Goal: Check status: Check status

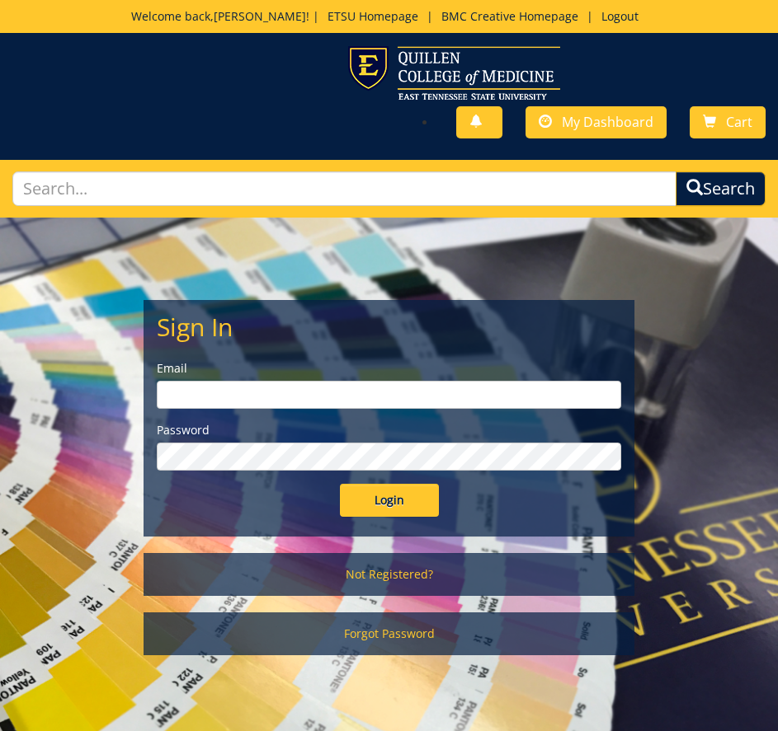
type input "[EMAIL_ADDRESS][DOMAIN_NAME]"
click at [412, 502] on input "Login" at bounding box center [389, 500] width 99 height 33
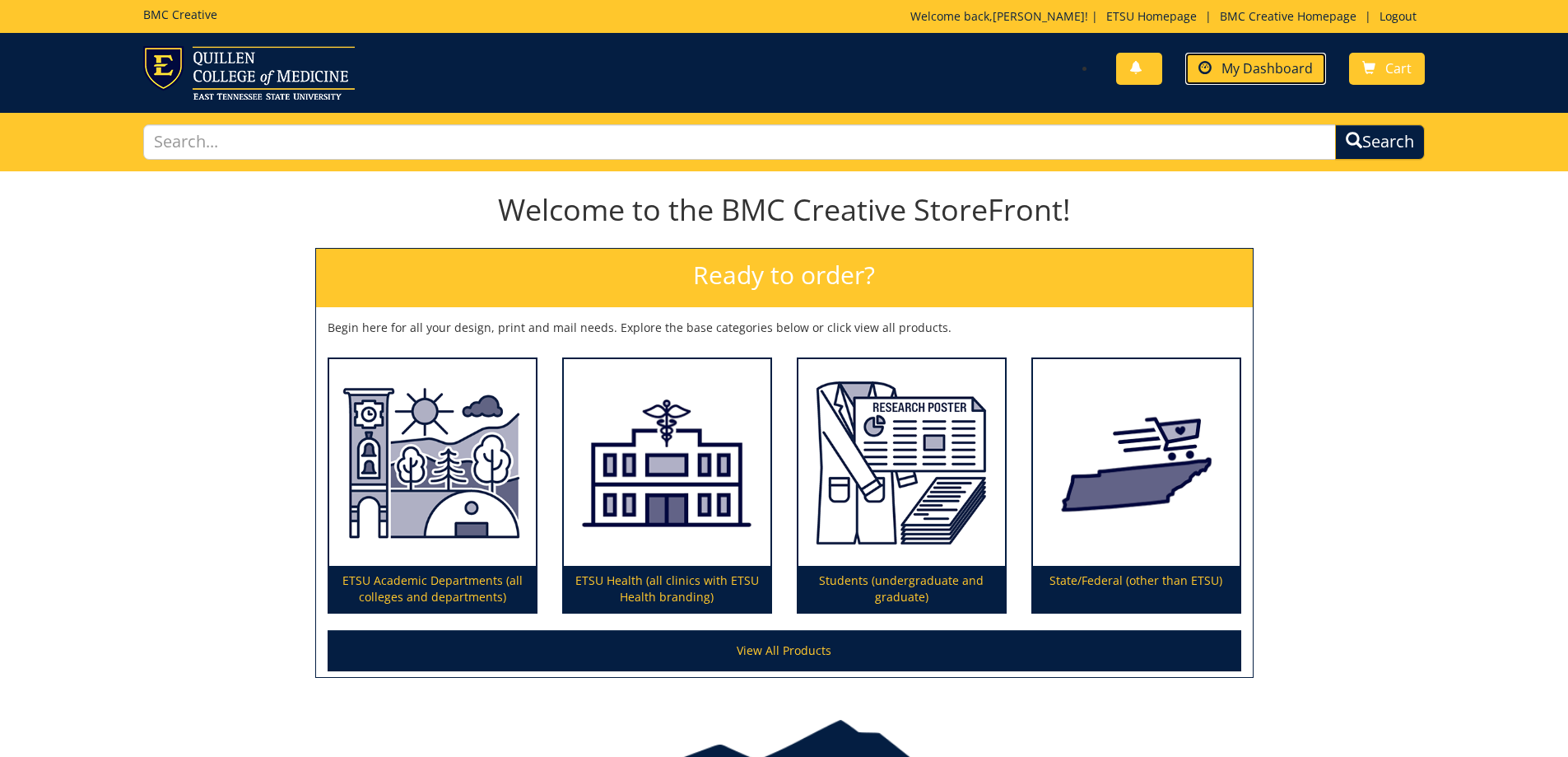
click at [776, 74] on span "My Dashboard" at bounding box center [1268, 68] width 92 height 18
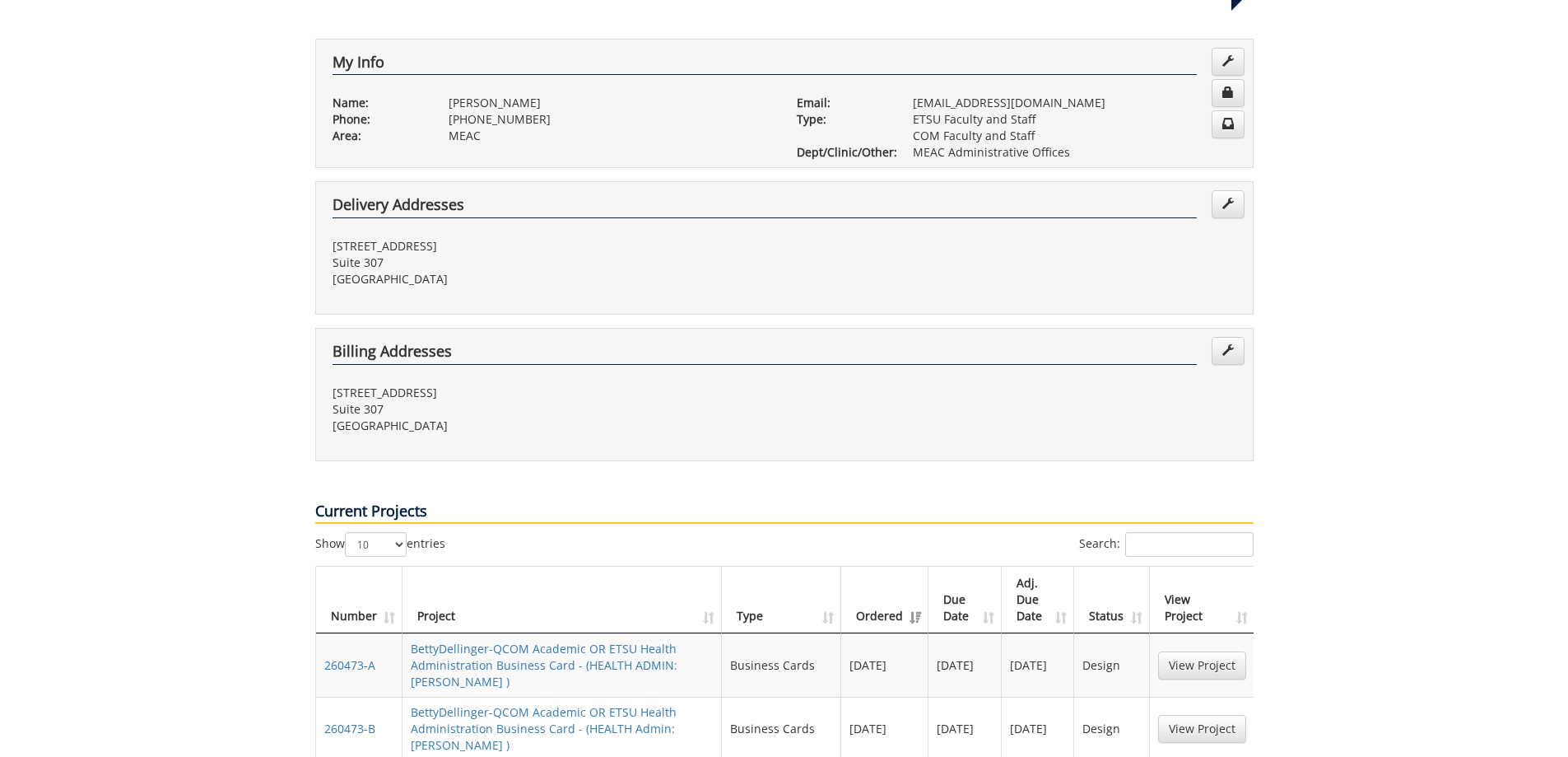
scroll to position [330, 0]
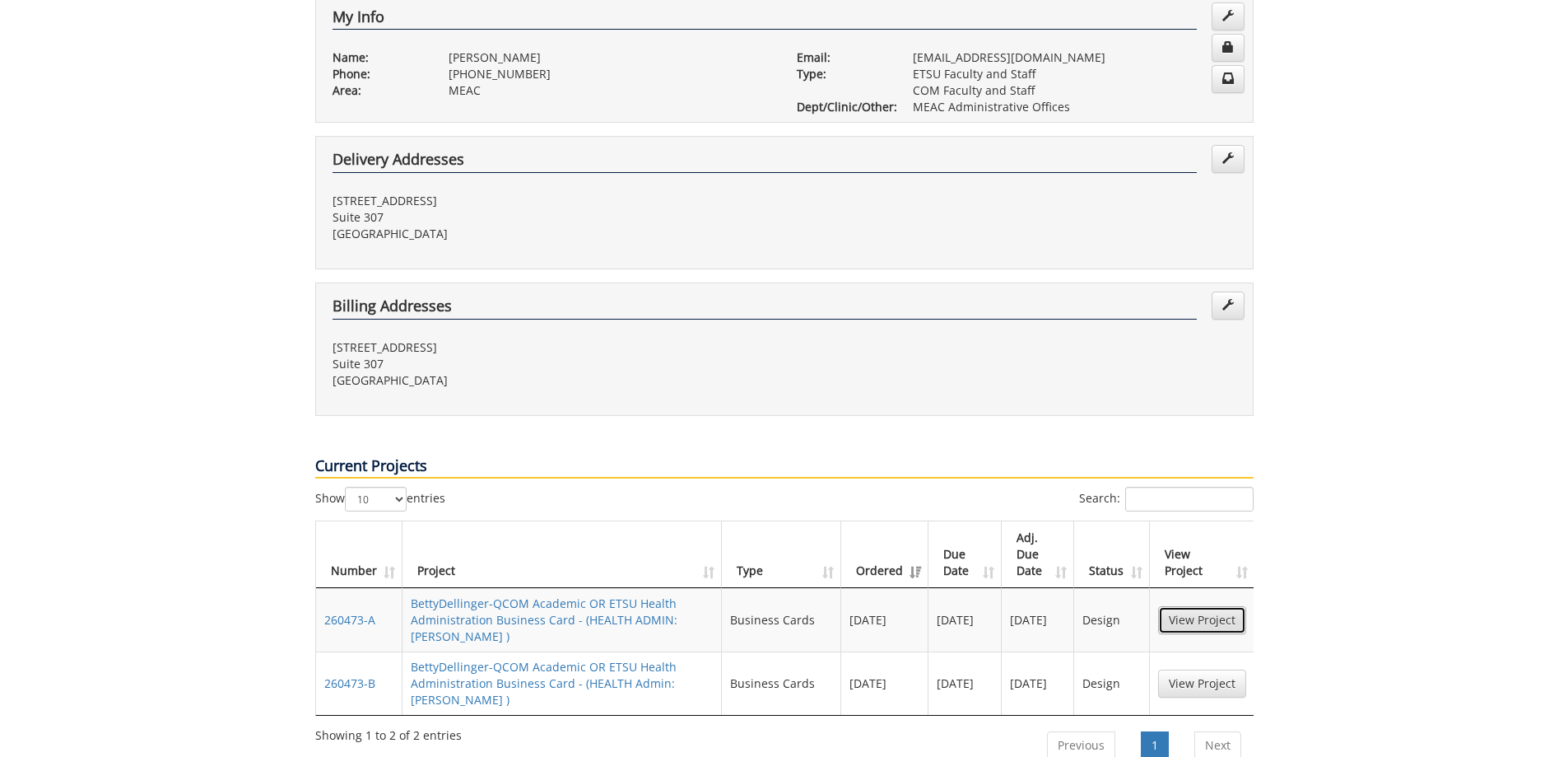
click at [1211, 606] on link "View Project" at bounding box center [1202, 620] width 88 height 28
click at [373, 612] on link "260473-A" at bounding box center [349, 620] width 51 height 16
click at [340, 675] on link "260473-B" at bounding box center [349, 683] width 51 height 16
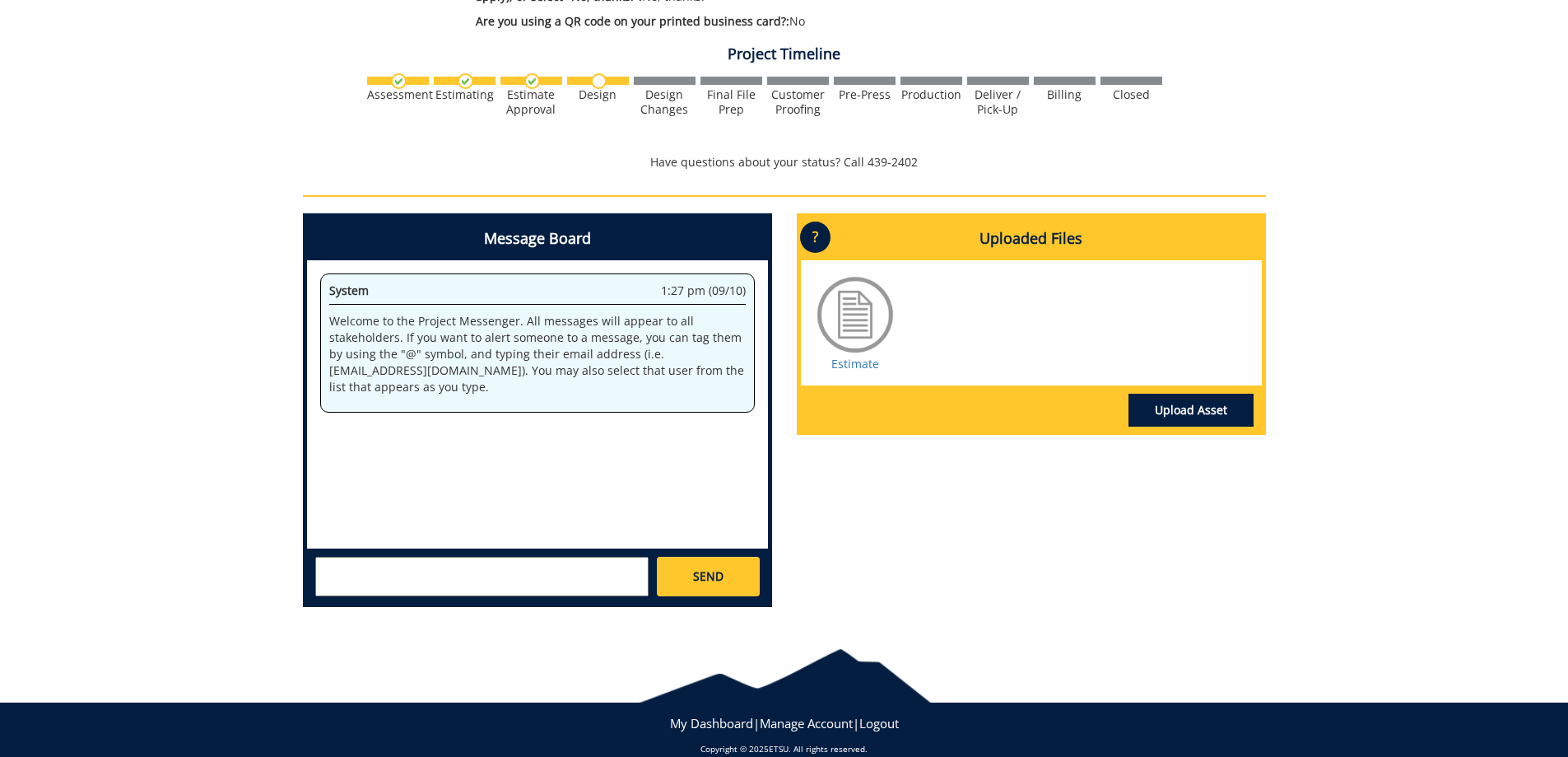
scroll to position [921, 0]
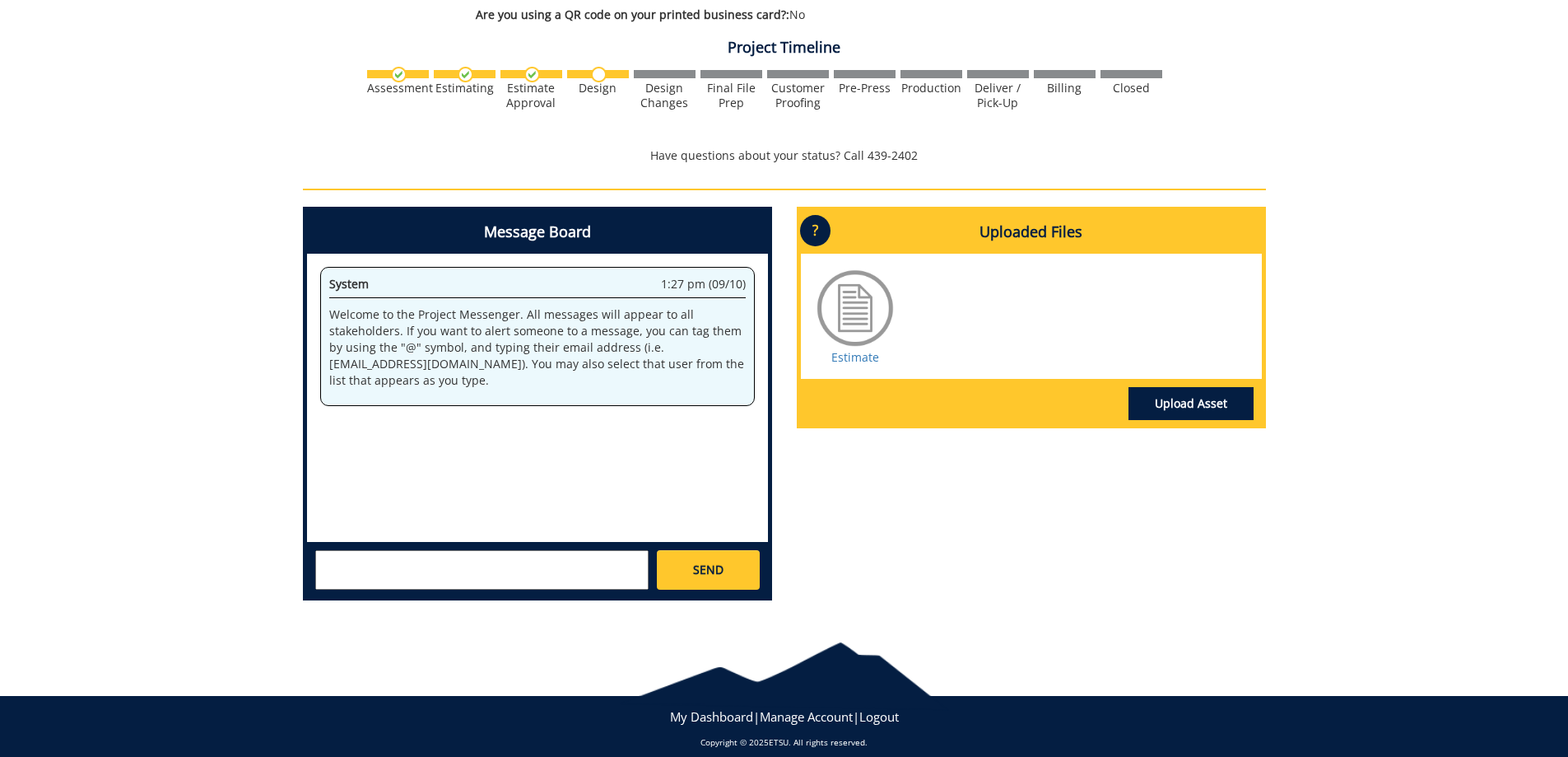
click at [535, 410] on div "System 1:27 pm (09/10) Welcome to the Project Messenger. All messages will appe…" at bounding box center [538, 397] width 461 height 289
click at [348, 437] on div "System 1:27 pm (09/10) Welcome to the Project Messenger. All messages will appe…" at bounding box center [538, 397] width 461 height 289
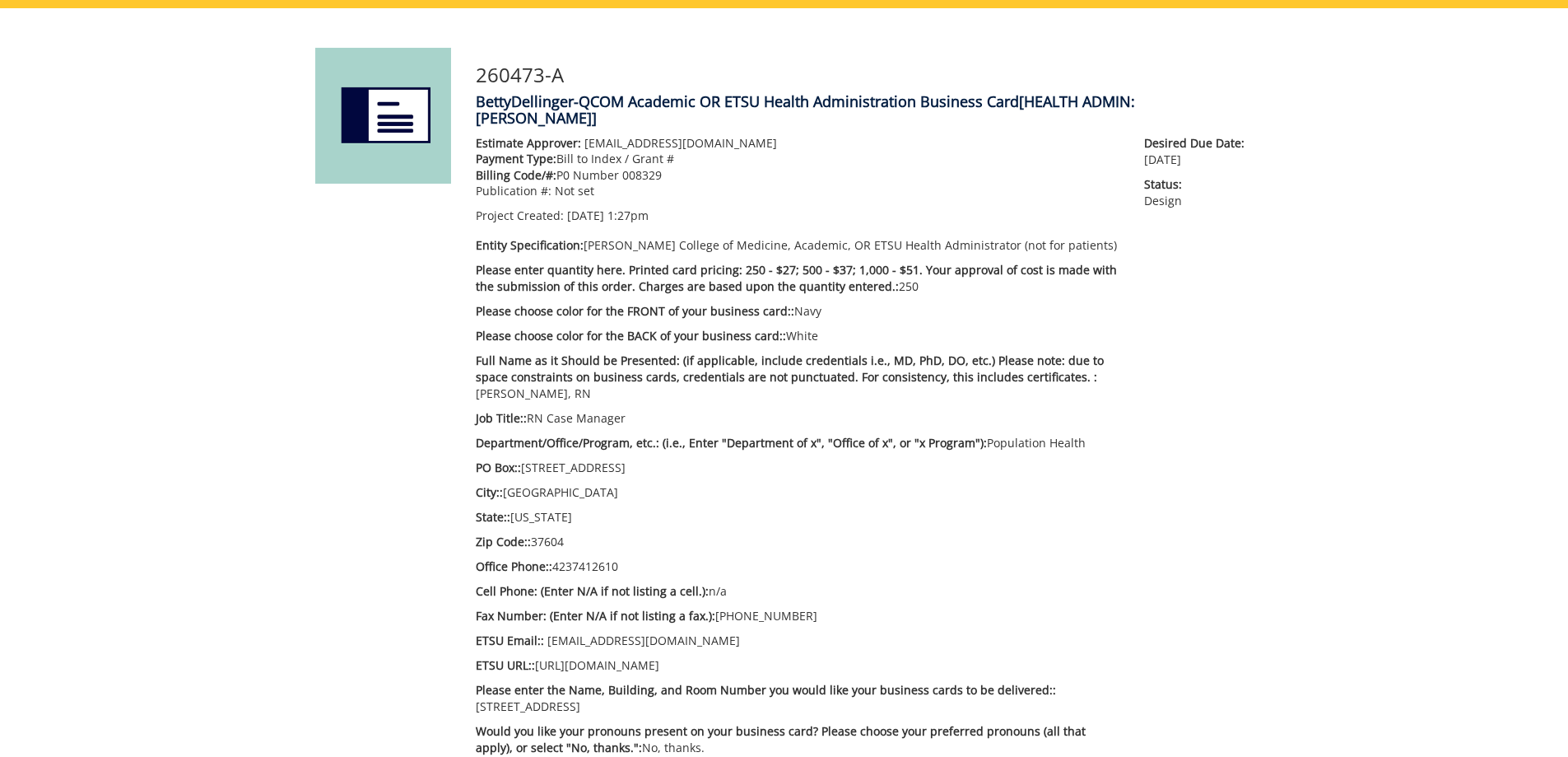
scroll to position [82, 0]
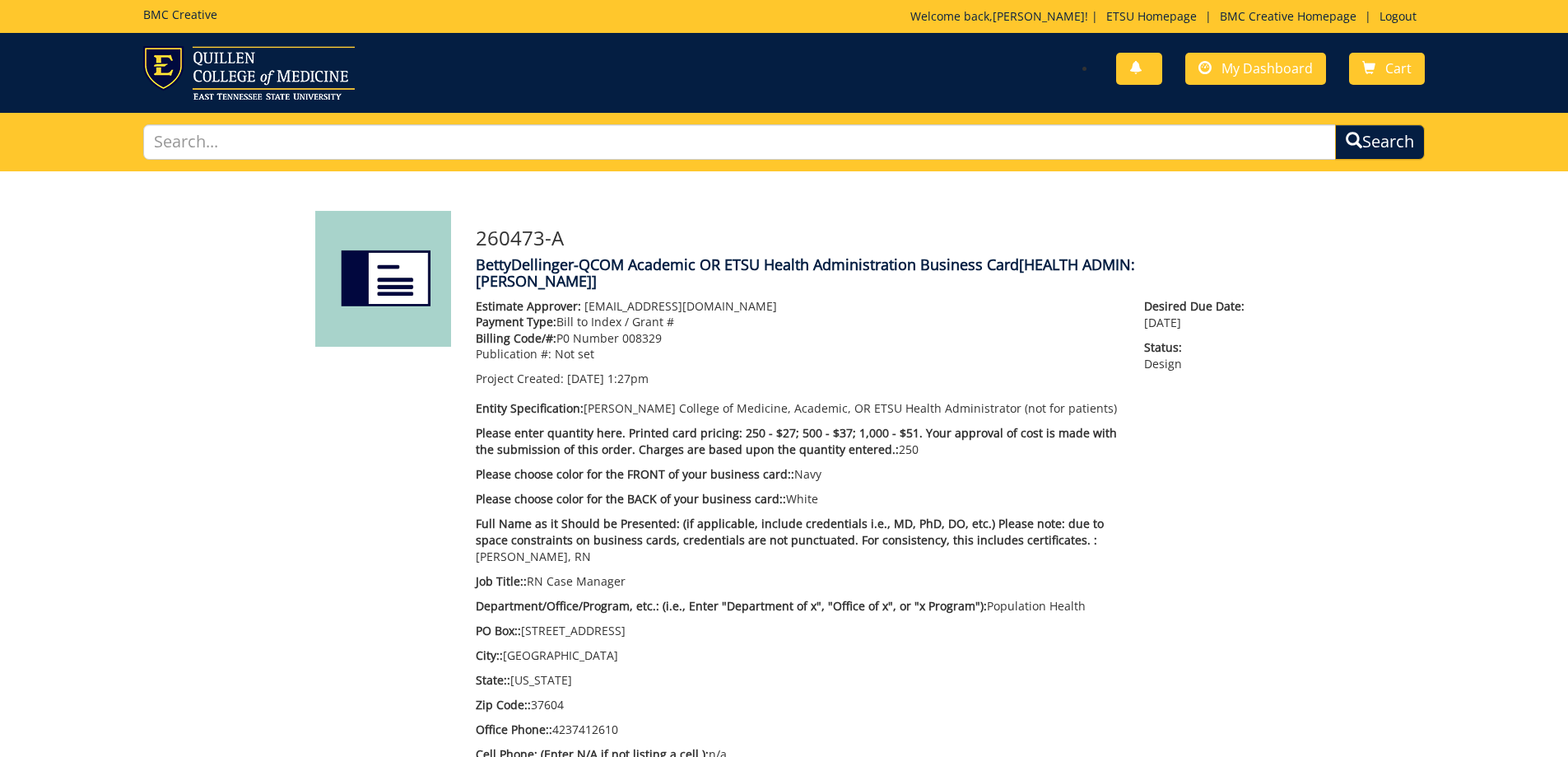
drag, startPoint x: 355, startPoint y: 570, endPoint x: 25, endPoint y: 200, distance: 495.8
click at [1157, 474] on div "Estimate Approver: dellingerb@etsu.edu Payment Type: Bill to Index / Grant # Bi…" at bounding box center [864, 624] width 802 height 654
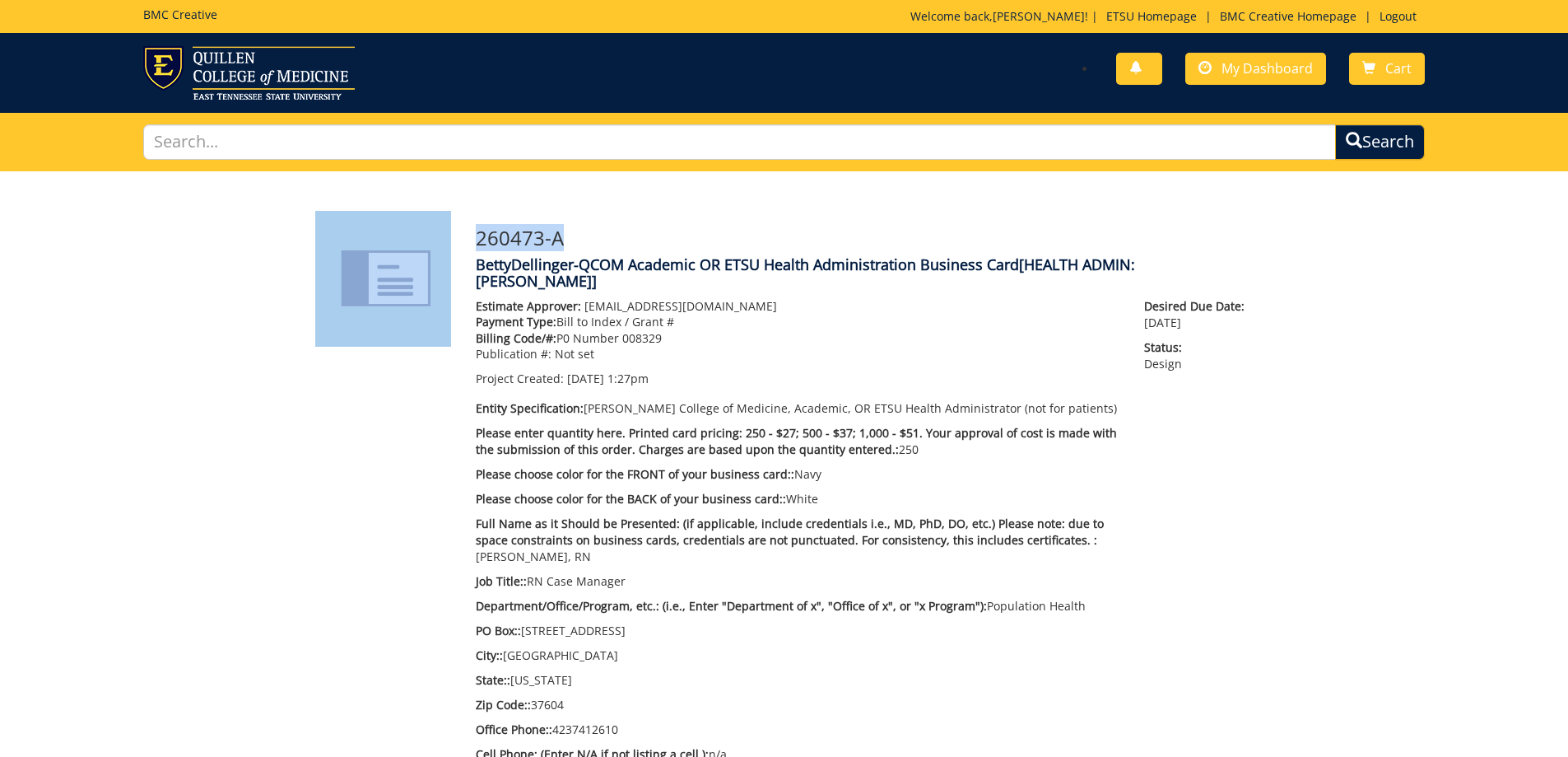
drag, startPoint x: 570, startPoint y: 239, endPoint x: 413, endPoint y: 232, distance: 157.2
copy div "260473-A"
drag, startPoint x: 610, startPoint y: 240, endPoint x: 403, endPoint y: 227, distance: 207.4
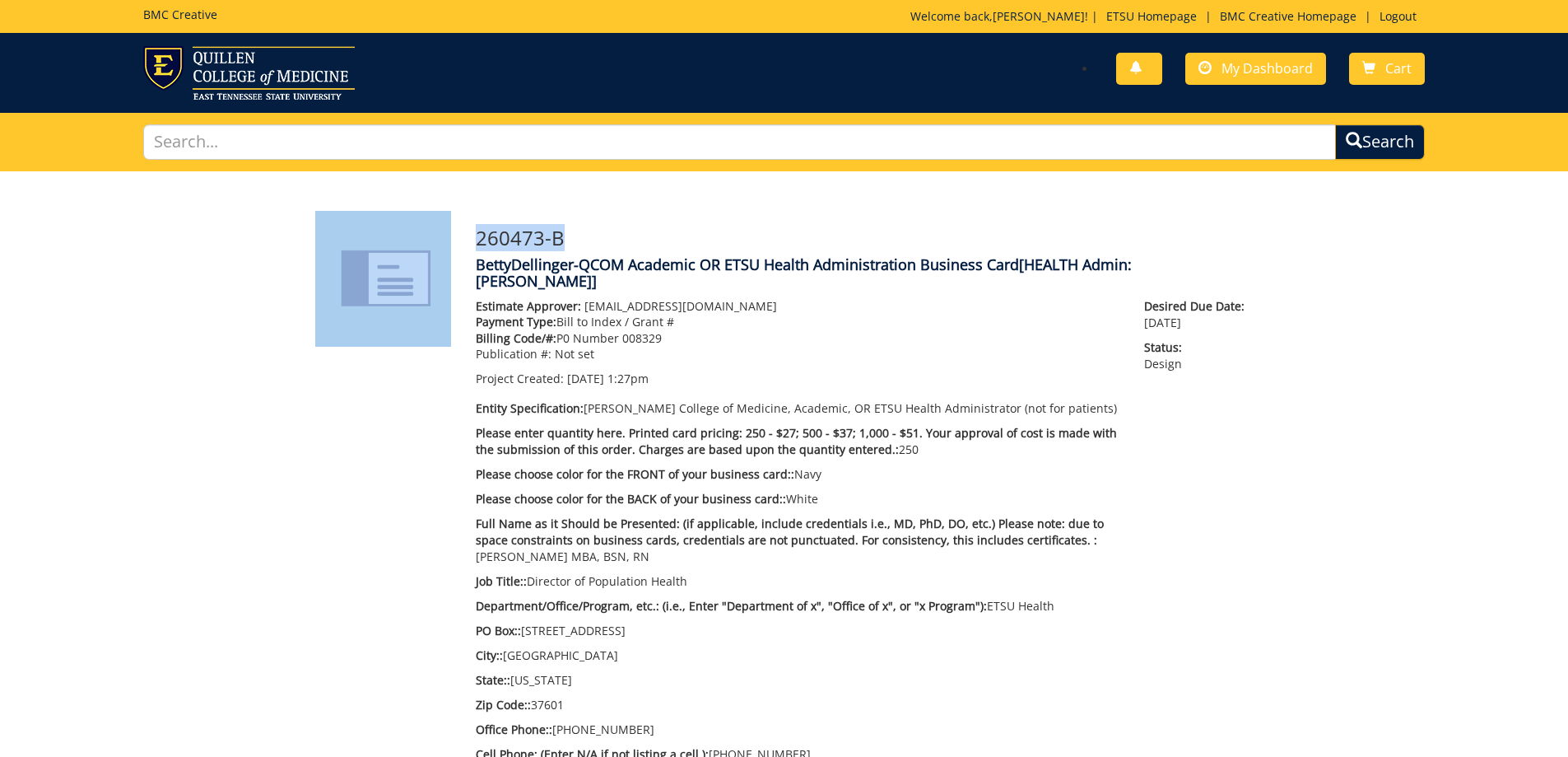
copy div "260473-B"
